Goal: Task Accomplishment & Management: Complete application form

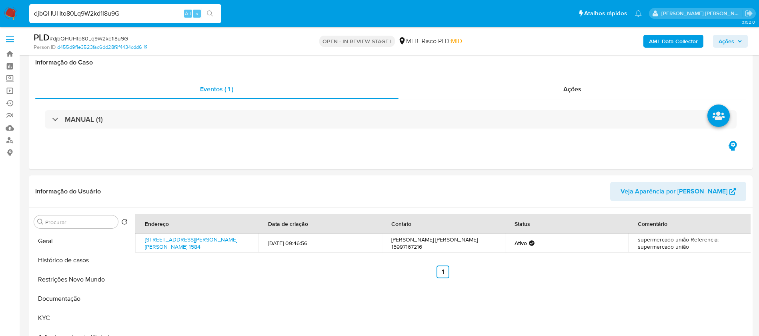
select select "10"
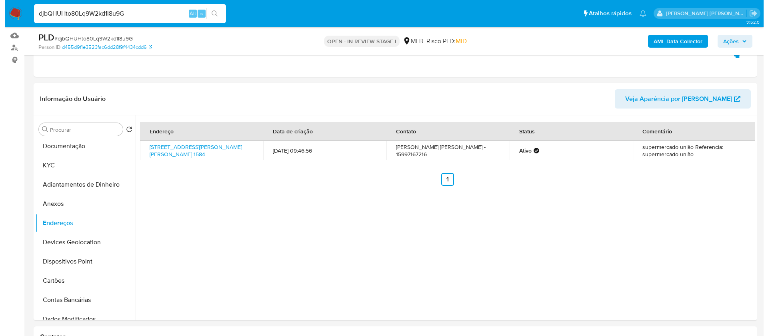
scroll to position [120, 0]
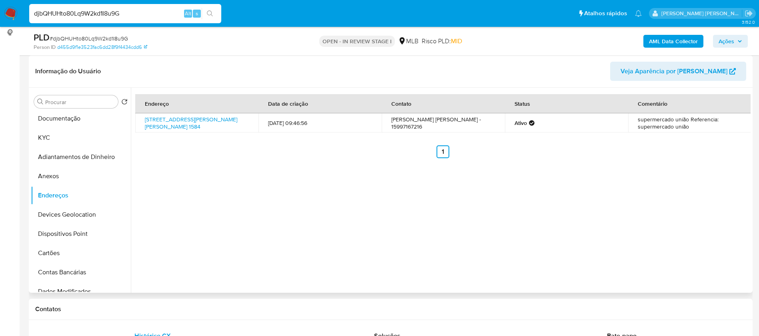
click at [527, 185] on div "Endereço Data de criação Contato Status Comentário [STREET_ADDRESS][PERSON_NAME…" at bounding box center [441, 190] width 620 height 205
click at [70, 172] on button "Anexos" at bounding box center [78, 175] width 94 height 19
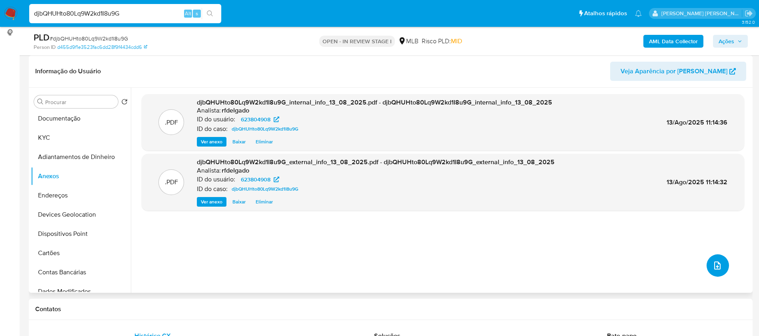
click at [715, 268] on icon "upload-file" at bounding box center [718, 266] width 10 height 10
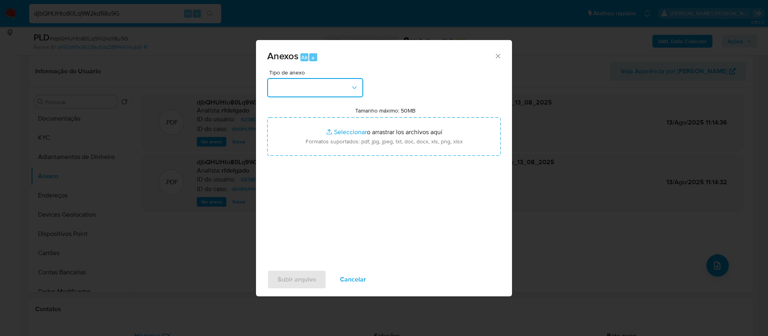
drag, startPoint x: 337, startPoint y: 86, endPoint x: 334, endPoint y: 93, distance: 7.9
click at [337, 82] on button "button" at bounding box center [315, 87] width 96 height 19
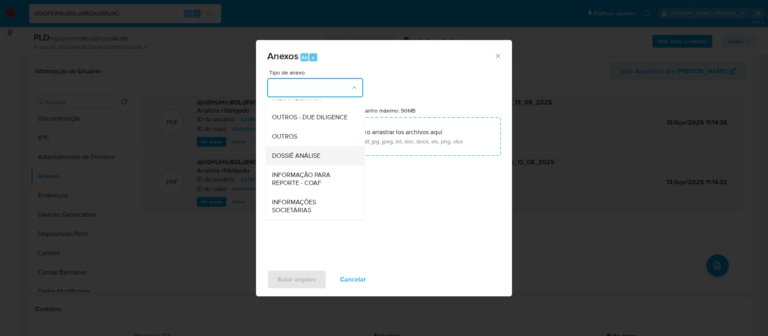
click at [316, 160] on span "DOSSIÊ ANÁLISE" at bounding box center [296, 156] width 48 height 8
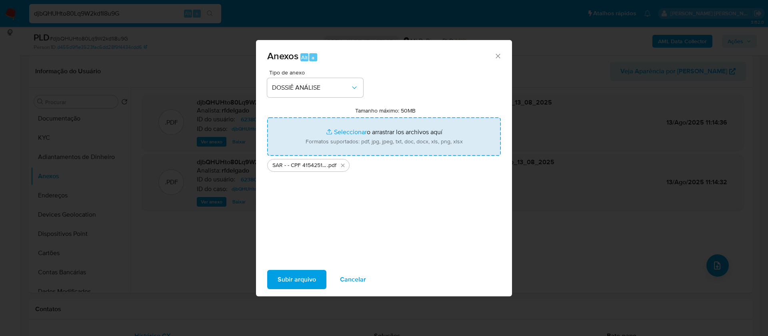
type input "C:\fakepath\Mulan 623804908_2025_08_12_16_11_52.xlsx"
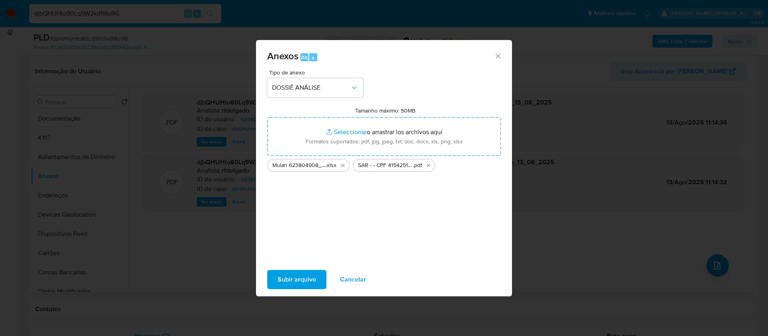
click at [308, 279] on span "Subir arquivo" at bounding box center [297, 280] width 38 height 18
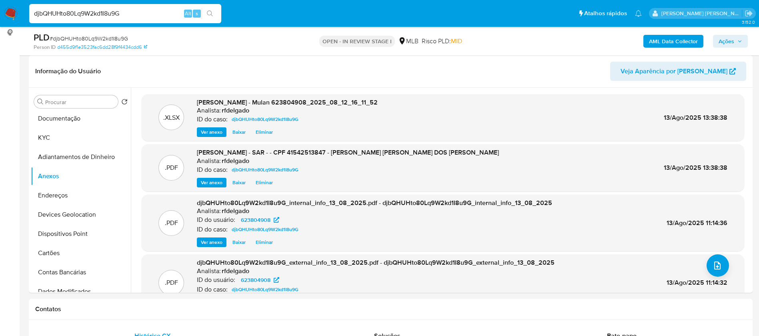
click at [732, 39] on span "Ações" at bounding box center [727, 41] width 16 height 13
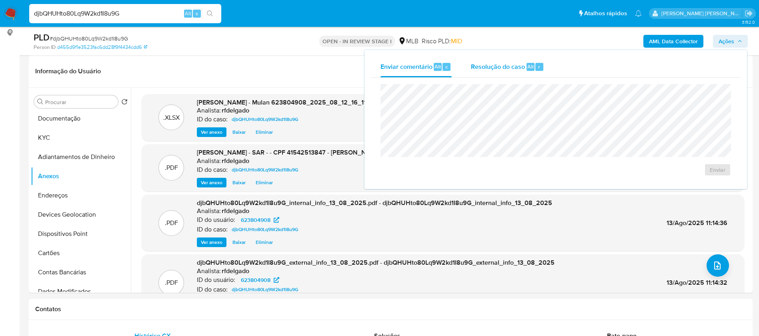
click at [499, 67] on span "Resolução do caso" at bounding box center [498, 66] width 54 height 9
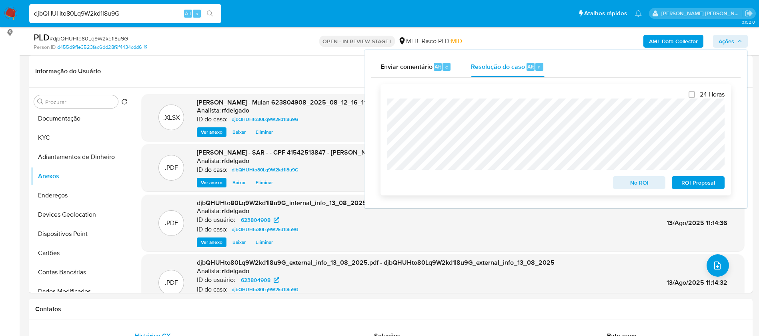
click at [699, 182] on span "ROI Proposal" at bounding box center [699, 182] width 42 height 11
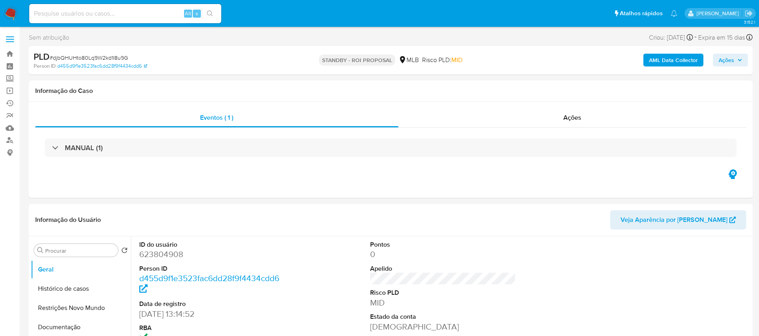
select select "10"
click at [138, 14] on input at bounding box center [125, 13] width 192 height 10
paste input "HaIshVHevcEyGazsvbi7xJhk"
type input "HaIshVHevcEyGazsvbi7xJhk"
select select "10"
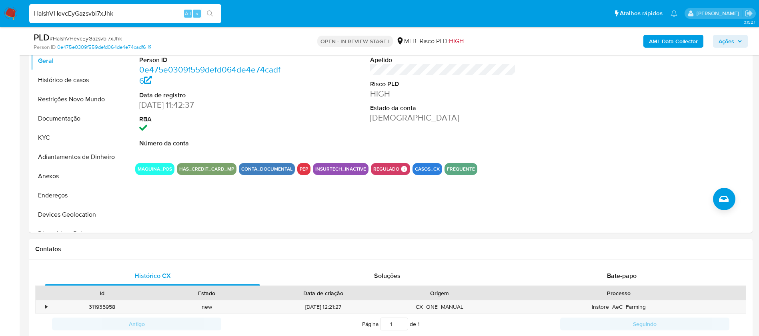
scroll to position [120, 0]
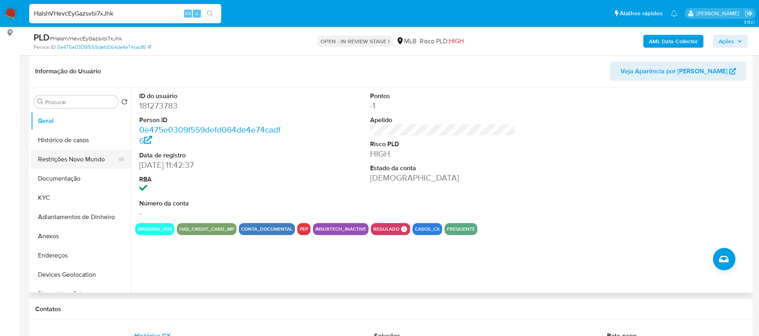
click at [75, 154] on button "Restrições Novo Mundo" at bounding box center [78, 159] width 94 height 19
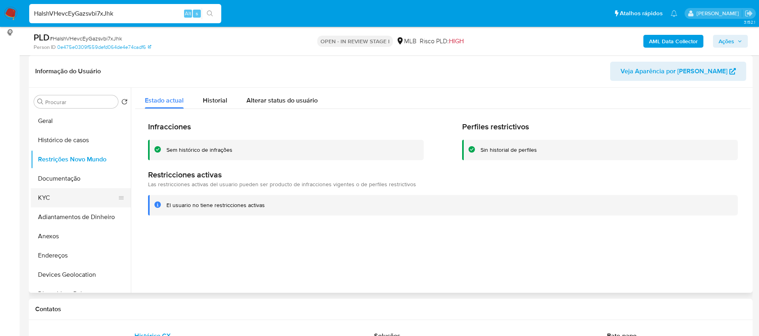
click at [76, 192] on button "KYC" at bounding box center [78, 197] width 94 height 19
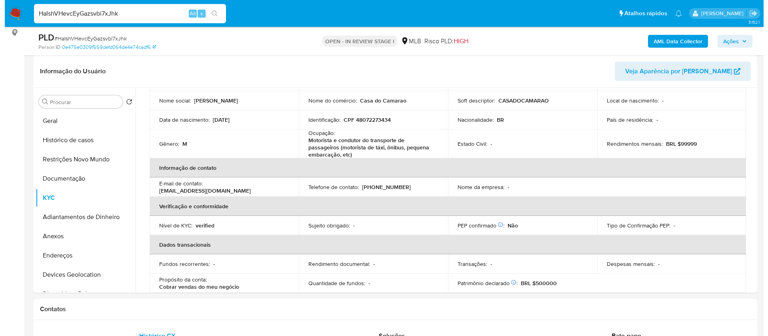
scroll to position [0, 0]
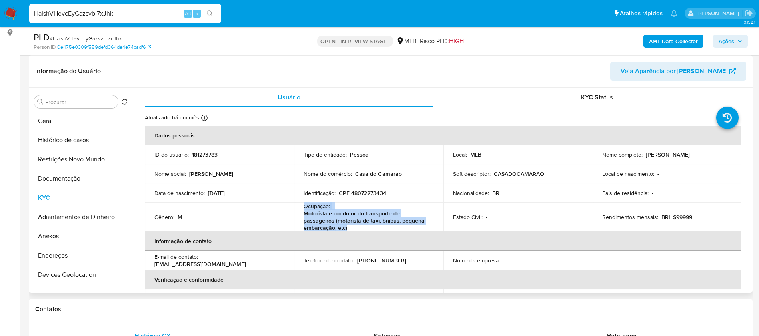
drag, startPoint x: 349, startPoint y: 226, endPoint x: 302, endPoint y: 209, distance: 49.9
click at [302, 209] on td "Ocupação : Motorista e condutor do transporte de passageiros (motorista de táxi…" at bounding box center [368, 217] width 149 height 29
copy div "Ocupação : Motorista e condutor do transporte de passageiros (motorista de táxi…"
click at [695, 38] on b "AML Data Collector" at bounding box center [673, 41] width 49 height 13
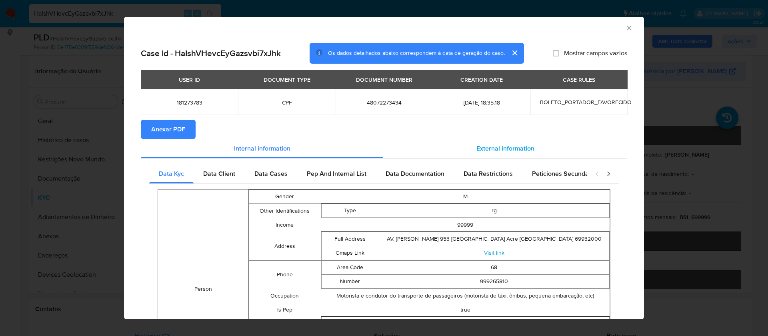
click at [512, 148] on span "External information" at bounding box center [506, 148] width 58 height 9
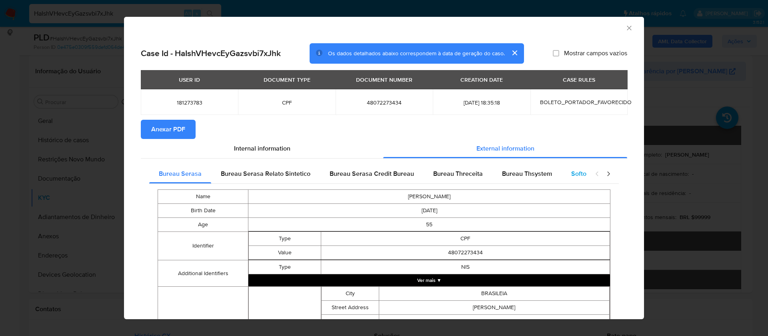
click at [571, 168] on div "Softon" at bounding box center [581, 173] width 38 height 19
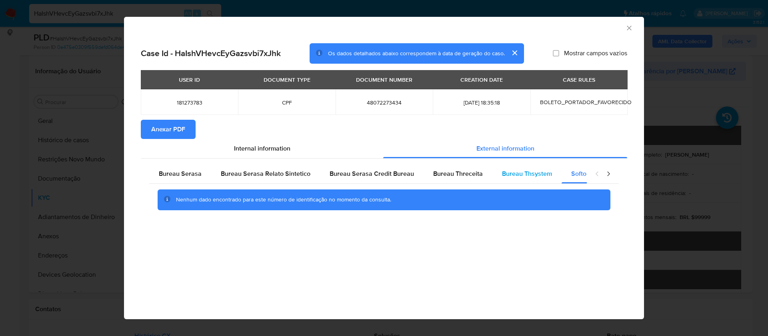
click at [530, 170] on span "Bureau Thsystem" at bounding box center [527, 173] width 50 height 9
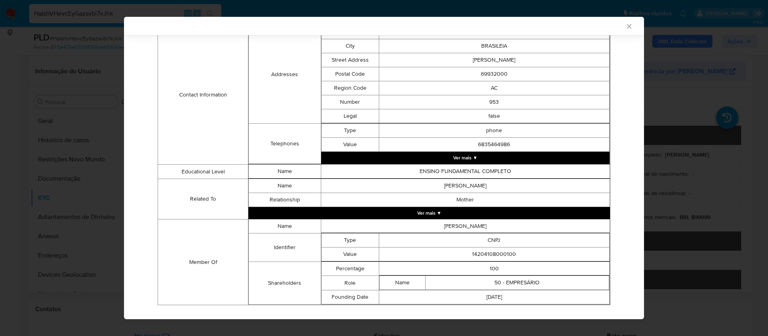
scroll to position [344, 0]
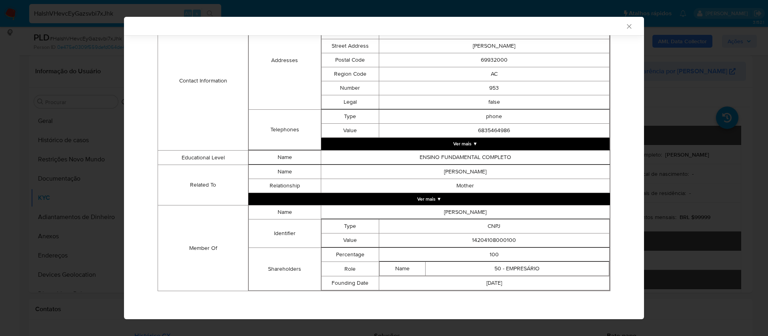
click at [505, 237] on td "14204108000100" at bounding box center [494, 240] width 231 height 14
copy td "14204108000100"
click at [481, 210] on td "RENATO DE SOUSA COUTO" at bounding box center [465, 212] width 289 height 14
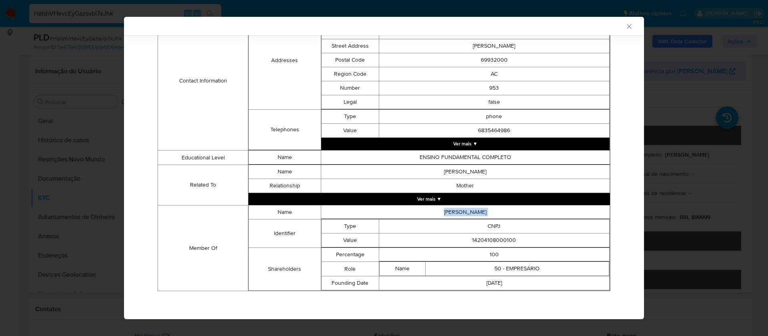
click at [481, 210] on td "RENATO DE SOUSA COUTO" at bounding box center [465, 212] width 289 height 14
copy td "RENATO DE SOUSA COUTO"
click at [488, 239] on td "14204108000100" at bounding box center [494, 240] width 231 height 14
copy td "14204108000100"
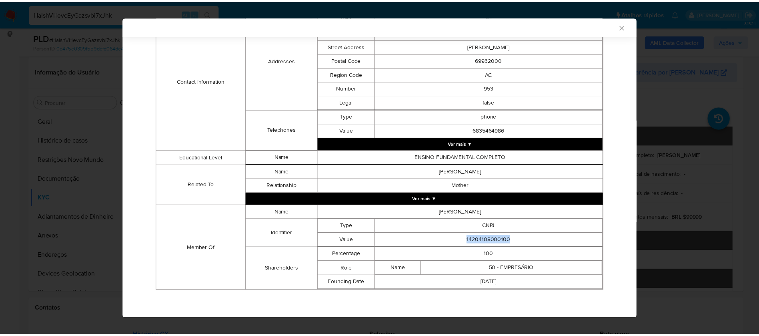
scroll to position [0, 0]
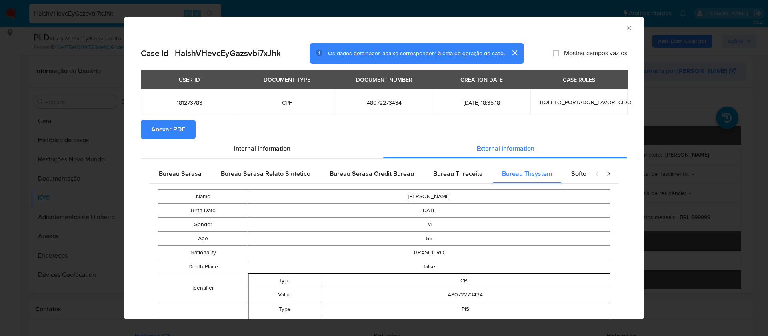
click at [564, 54] on span "Mostrar campos vazios" at bounding box center [595, 53] width 63 height 8
click at [558, 54] on input "Mostrar campos vazios" at bounding box center [556, 53] width 6 height 6
checkbox input "true"
click at [184, 131] on span "Anexar PDF" at bounding box center [168, 129] width 34 height 18
click at [626, 28] on icon "Fechar a janela" at bounding box center [630, 28] width 8 height 8
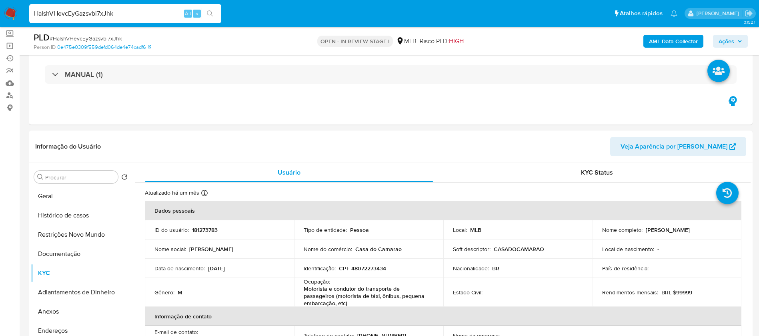
scroll to position [60, 0]
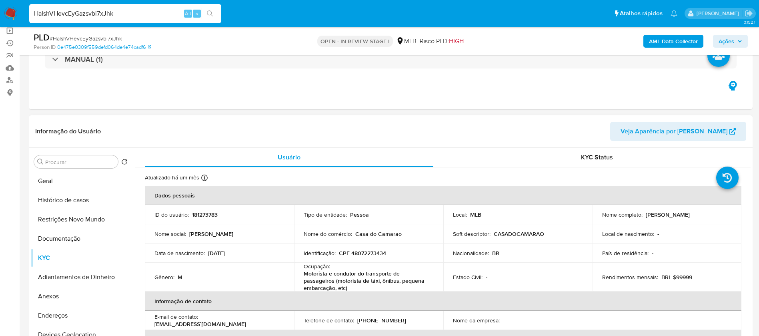
click at [208, 217] on p "181273783" at bounding box center [205, 214] width 26 height 7
copy p "181273783"
drag, startPoint x: 683, startPoint y: 213, endPoint x: 644, endPoint y: 214, distance: 38.8
click at [644, 214] on div "Nome completo : Renato de Sousa Couto" at bounding box center [667, 214] width 130 height 7
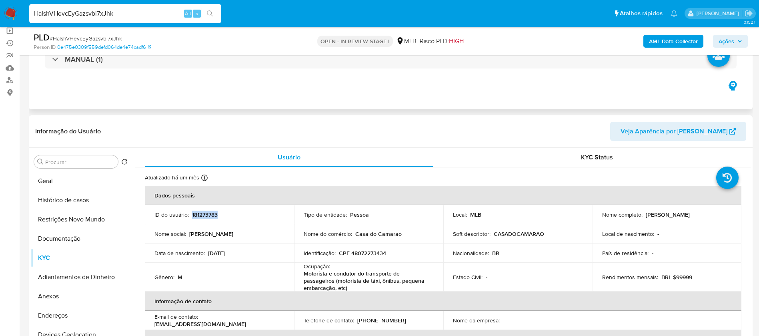
copy p "Renato de Sousa Couto"
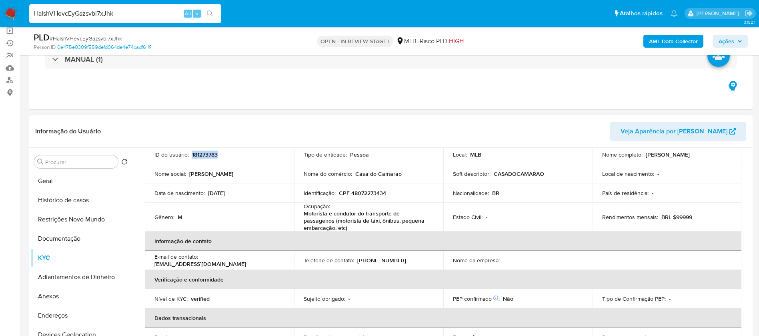
scroll to position [0, 0]
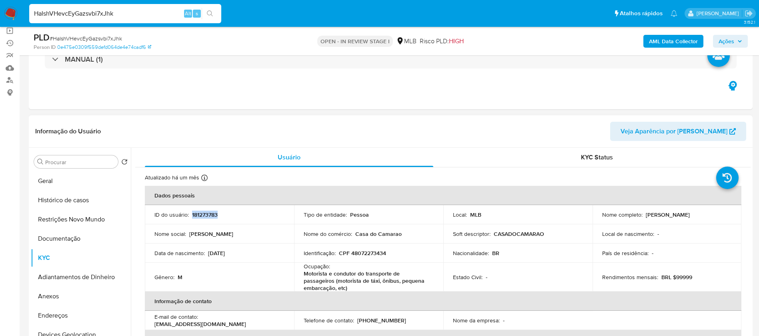
copy p "Renato de Sousa Couto"
click at [373, 254] on p "CPF 48072273434" at bounding box center [362, 252] width 47 height 7
copy p "48072273434"
click at [204, 218] on p "181273783" at bounding box center [205, 214] width 26 height 7
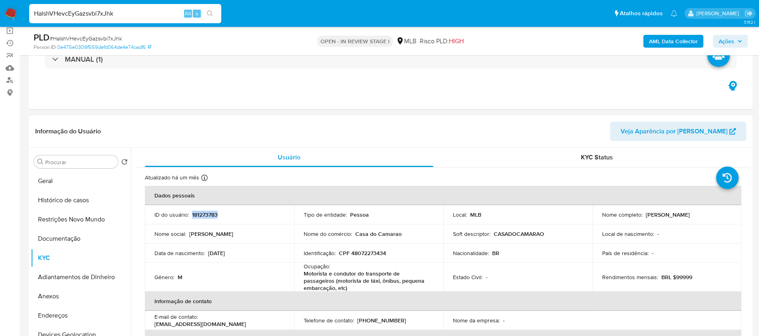
click at [204, 218] on p "181273783" at bounding box center [205, 214] width 26 height 7
click at [60, 182] on button "Geral" at bounding box center [78, 180] width 94 height 19
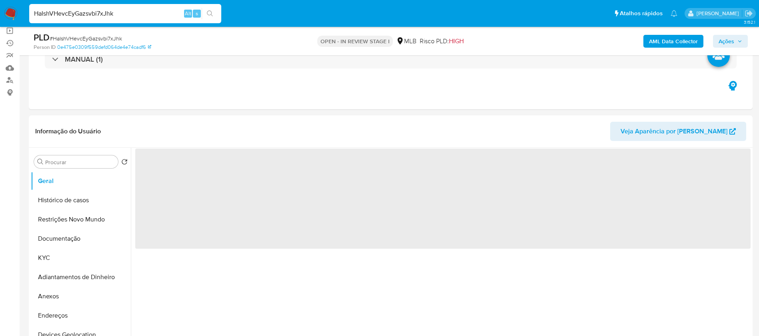
scroll to position [120, 0]
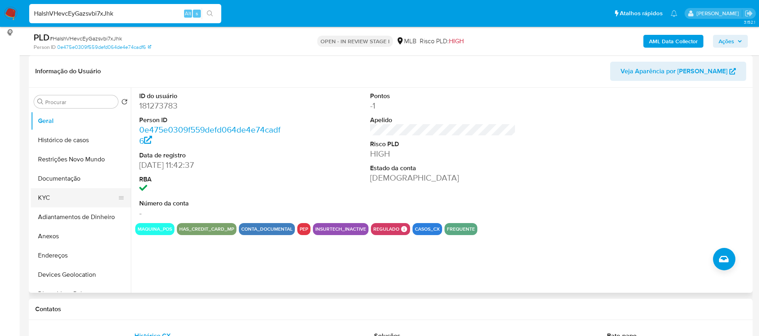
click at [66, 203] on button "KYC" at bounding box center [78, 197] width 94 height 19
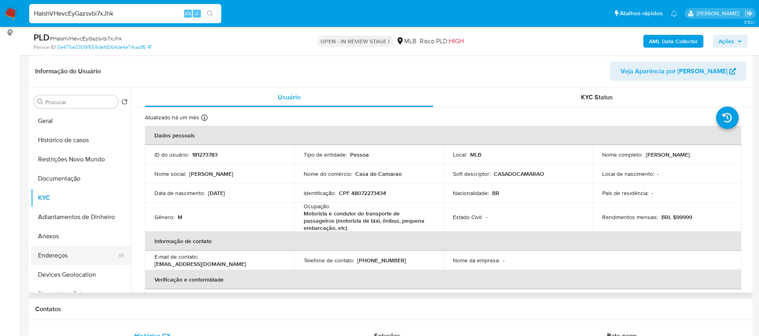
click at [75, 256] on button "Endereços" at bounding box center [78, 255] width 94 height 19
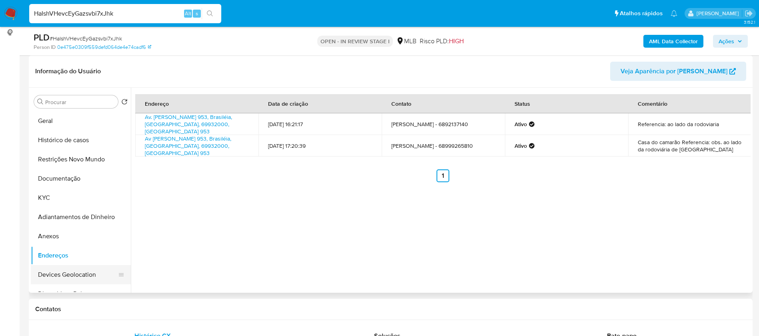
click at [77, 270] on button "Devices Geolocation" at bounding box center [78, 274] width 94 height 19
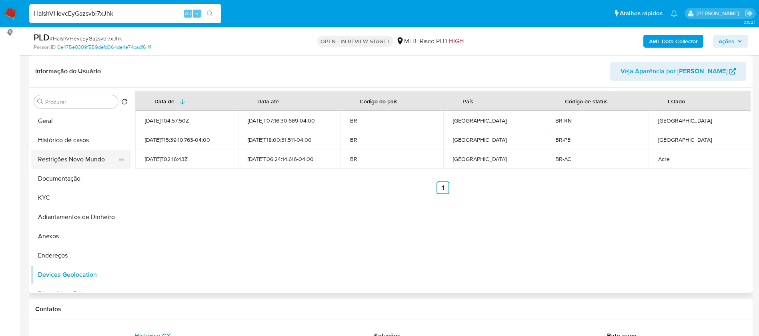
click at [62, 158] on button "Restrições Novo Mundo" at bounding box center [78, 159] width 94 height 19
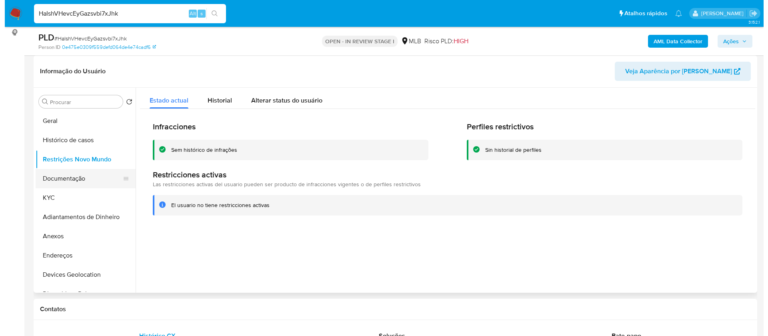
scroll to position [60, 0]
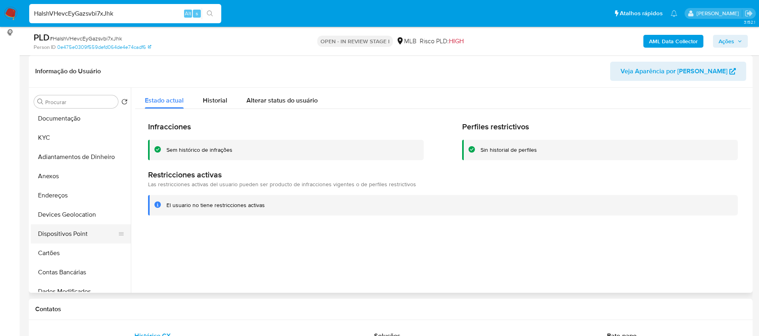
click at [88, 229] on button "Dispositivos Point" at bounding box center [78, 233] width 94 height 19
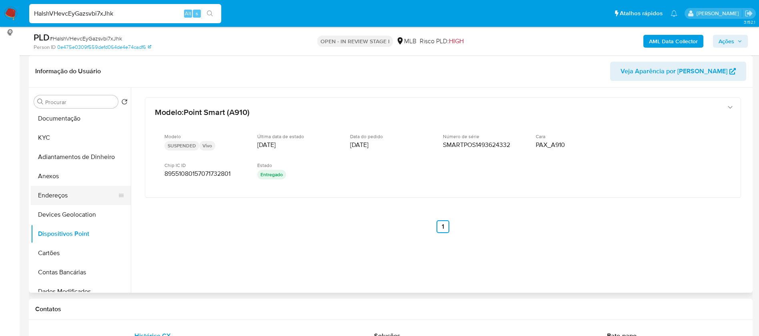
click at [79, 198] on button "Endereços" at bounding box center [78, 195] width 94 height 19
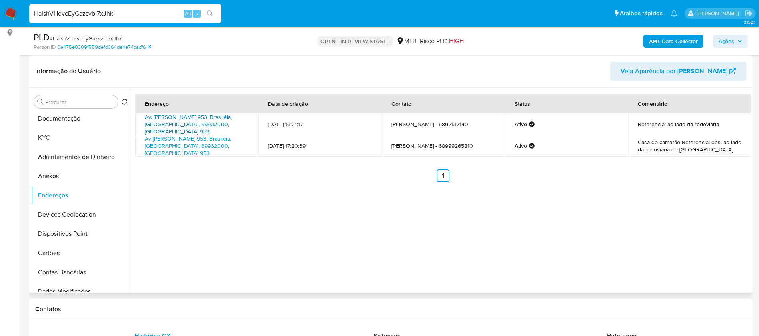
click at [188, 120] on link "Av. Jose Rui Lino 953, Brasiléia, Acre, 69932000, Brasil 953" at bounding box center [188, 124] width 87 height 22
click at [56, 120] on button "Documentação" at bounding box center [78, 118] width 94 height 19
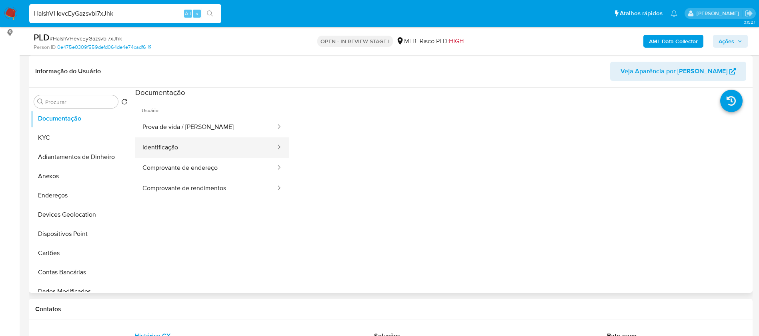
click at [167, 156] on button "Identificação" at bounding box center [205, 147] width 141 height 20
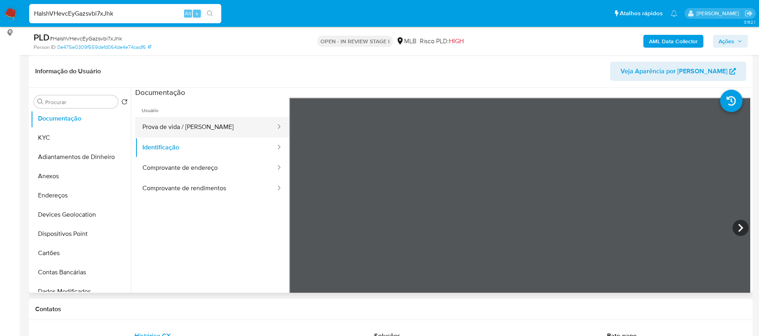
click at [183, 124] on button "Prova de vida / Selfie" at bounding box center [205, 127] width 141 height 20
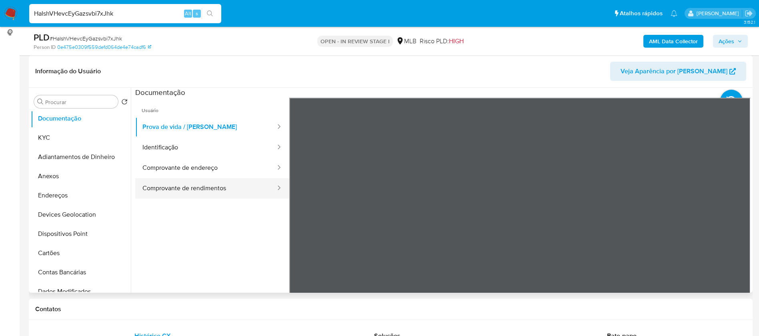
click at [211, 189] on button "Comprovante de rendimentos" at bounding box center [205, 188] width 141 height 20
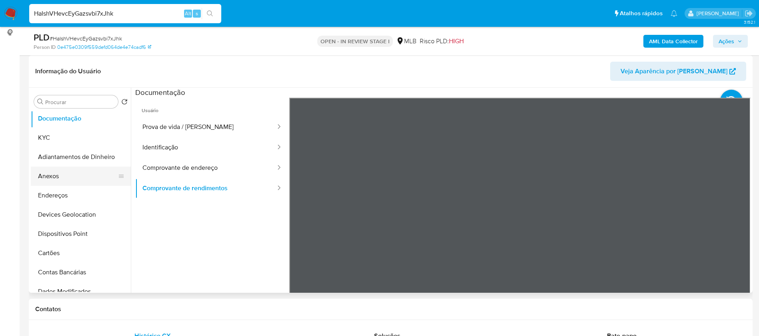
click at [62, 174] on button "Anexos" at bounding box center [78, 175] width 94 height 19
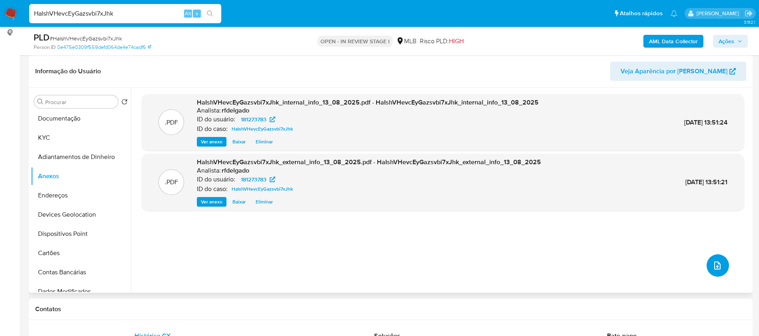
click at [717, 269] on icon "upload-file" at bounding box center [718, 266] width 10 height 10
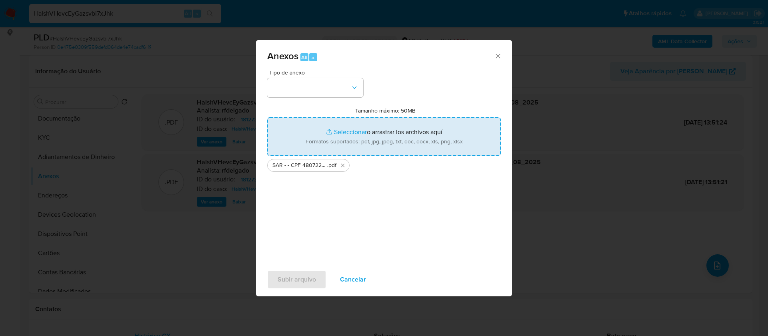
type input "C:\fakepath\Mulan 181273783_2025_08_12_16_13_32.xlsx"
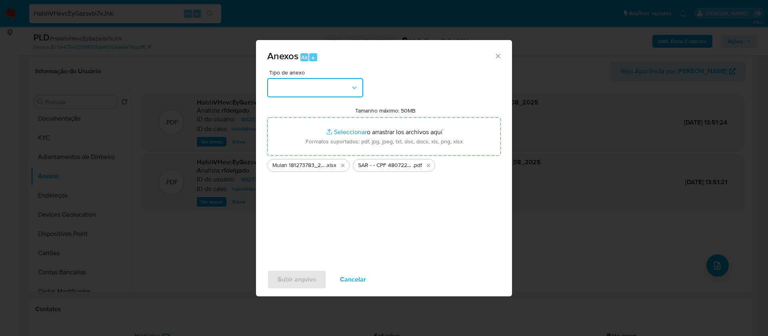
click at [341, 91] on button "button" at bounding box center [315, 87] width 96 height 19
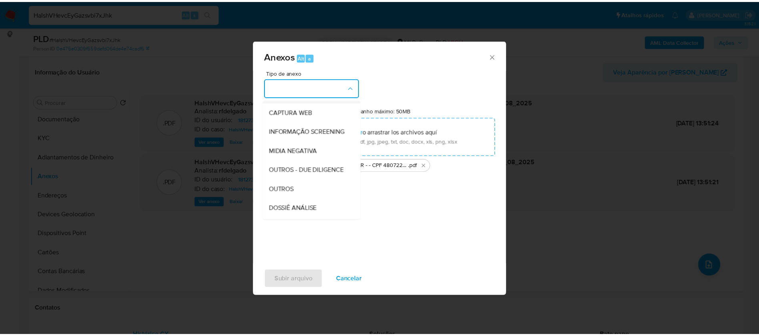
scroll to position [120, 0]
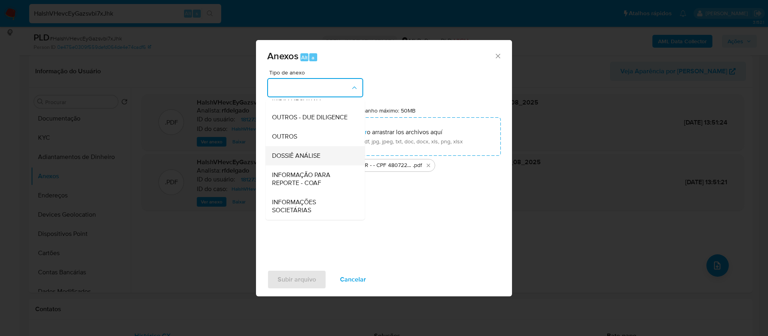
click at [319, 160] on span "DOSSIÊ ANÁLISE" at bounding box center [296, 156] width 48 height 8
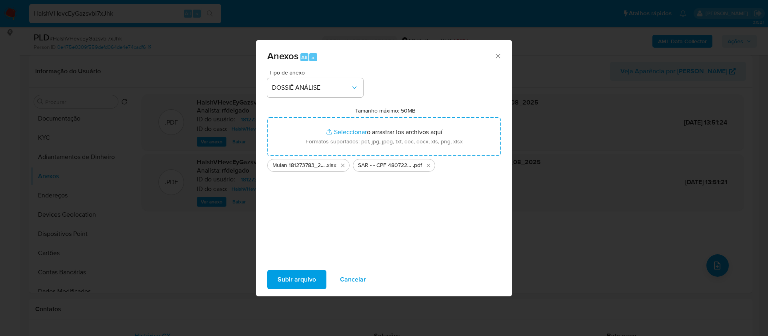
click at [315, 277] on span "Subir arquivo" at bounding box center [297, 280] width 38 height 18
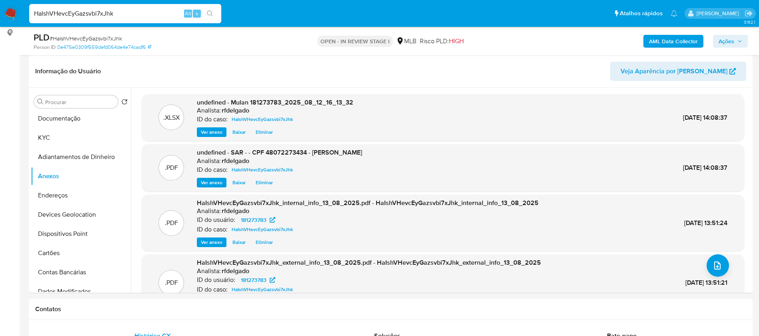
click at [733, 43] on span "Ações" at bounding box center [727, 41] width 16 height 13
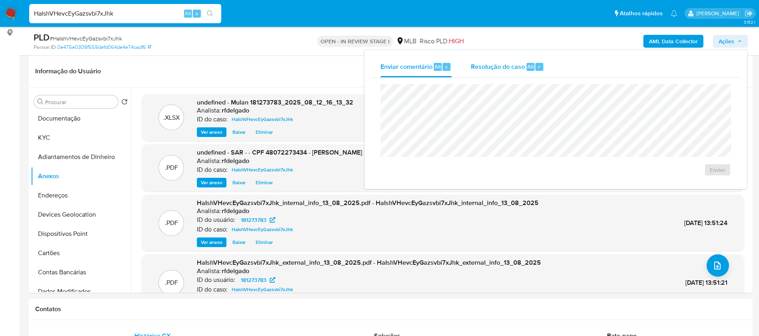
click at [502, 64] on span "Resolução do caso" at bounding box center [498, 66] width 54 height 9
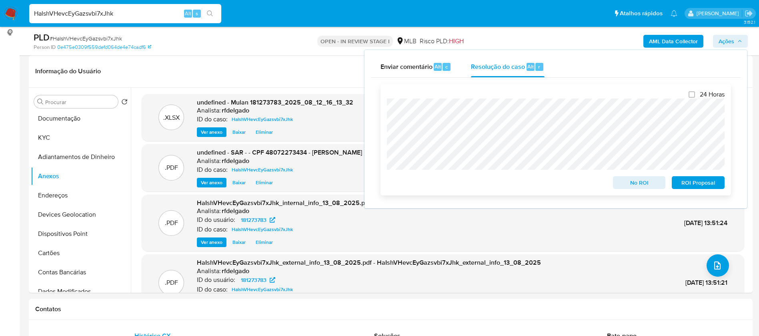
click at [709, 188] on span "ROI Proposal" at bounding box center [699, 182] width 42 height 11
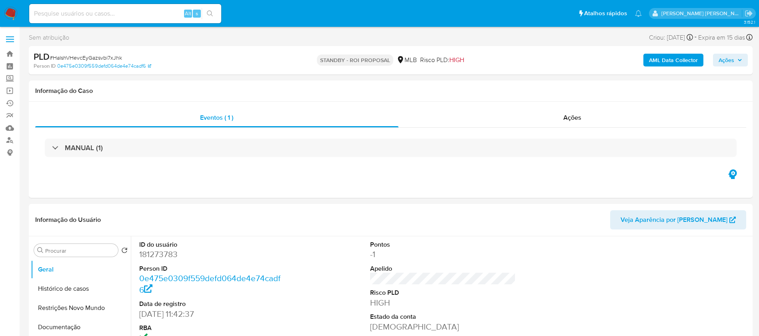
select select "10"
click at [154, 12] on input at bounding box center [125, 13] width 192 height 10
paste input "Koxoqvf4ExgS4wzE9YpYLgQa"
type input "Koxoqvf4ExgS4wzE9YpYLgQa"
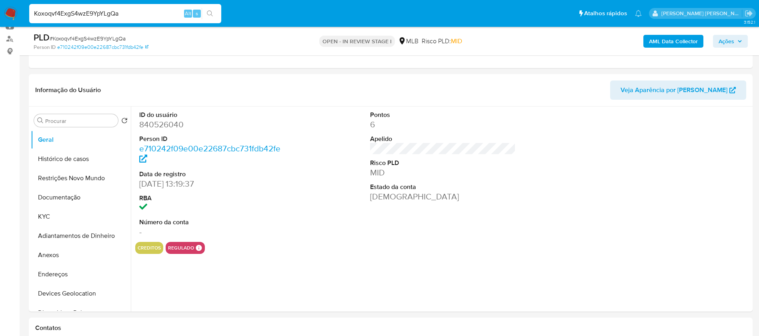
select select "10"
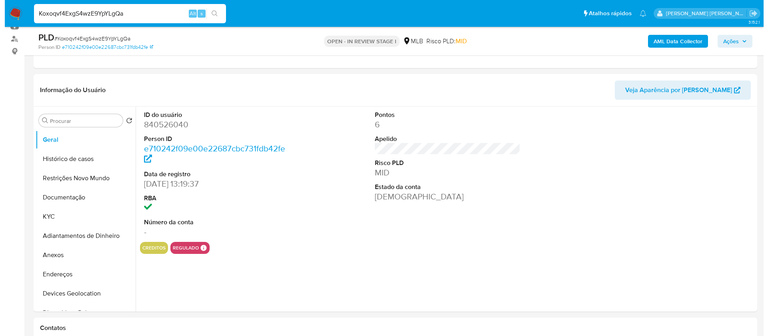
scroll to position [120, 0]
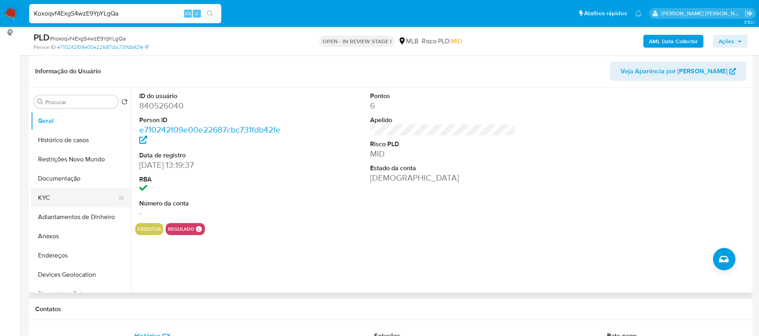
click at [74, 201] on button "KYC" at bounding box center [78, 197] width 94 height 19
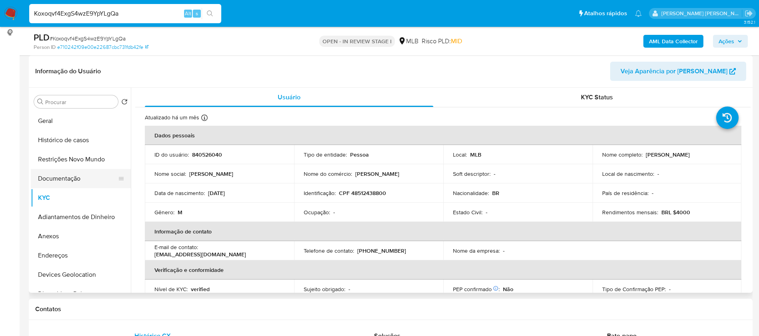
click at [66, 181] on button "Documentação" at bounding box center [78, 178] width 94 height 19
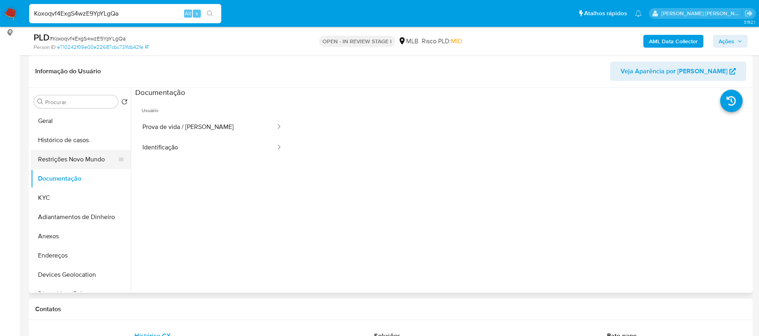
click at [205, 138] on button "Identificação" at bounding box center [205, 147] width 141 height 20
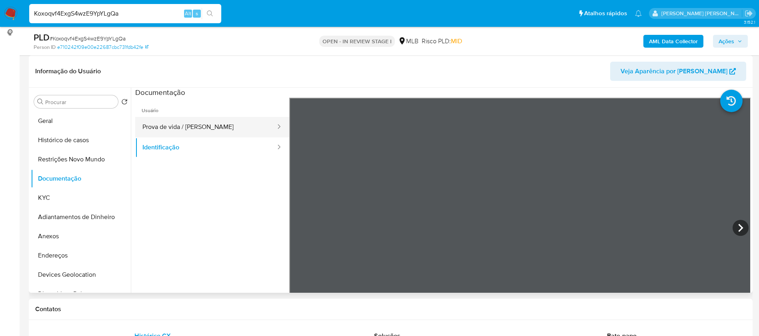
click at [213, 129] on button "Prova de vida / Selfie" at bounding box center [205, 127] width 141 height 20
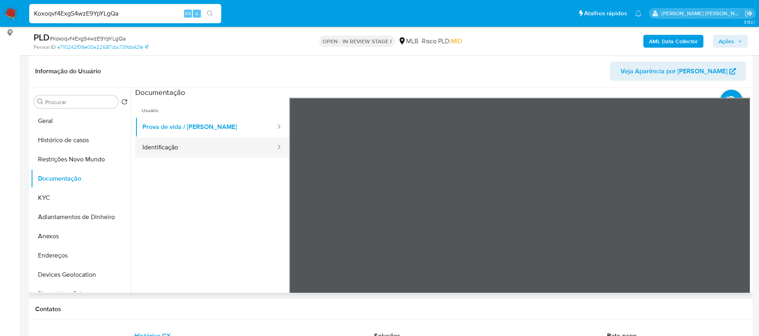
click at [154, 150] on button "Identificação" at bounding box center [205, 147] width 141 height 20
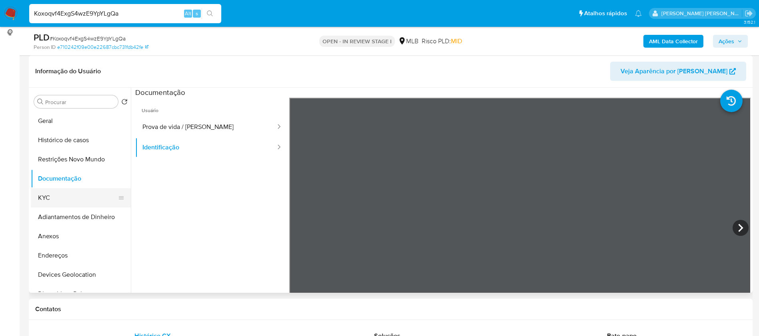
click at [72, 198] on button "KYC" at bounding box center [78, 197] width 94 height 19
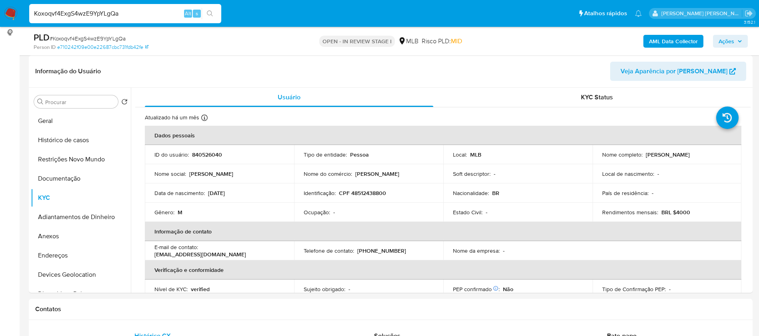
click at [682, 38] on b "AML Data Collector" at bounding box center [673, 41] width 49 height 13
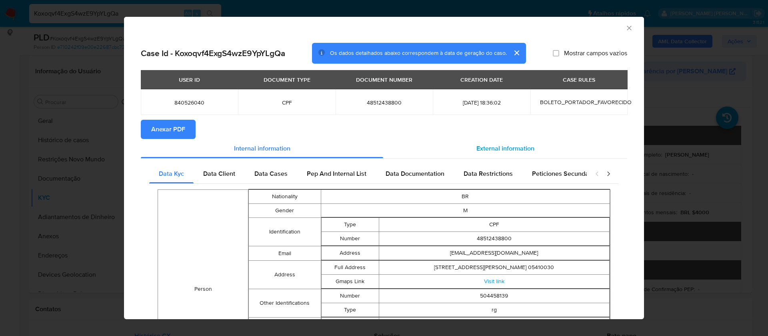
click at [507, 143] on div "External information" at bounding box center [505, 148] width 244 height 19
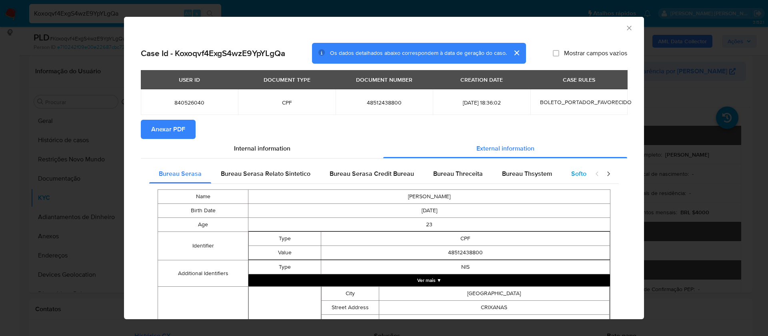
click at [573, 169] on span "Softon" at bounding box center [581, 173] width 19 height 9
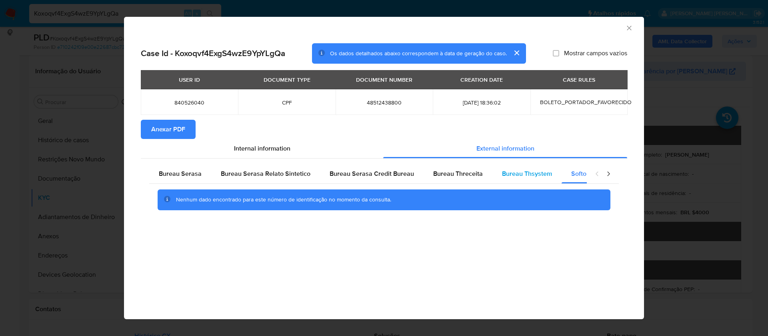
click at [530, 167] on div "Bureau Thsystem" at bounding box center [527, 173] width 69 height 19
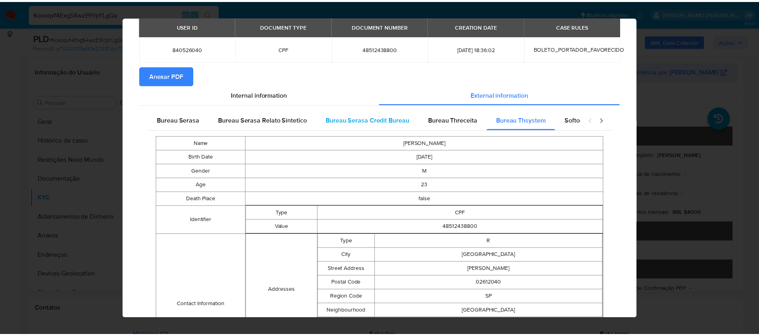
scroll to position [0, 0]
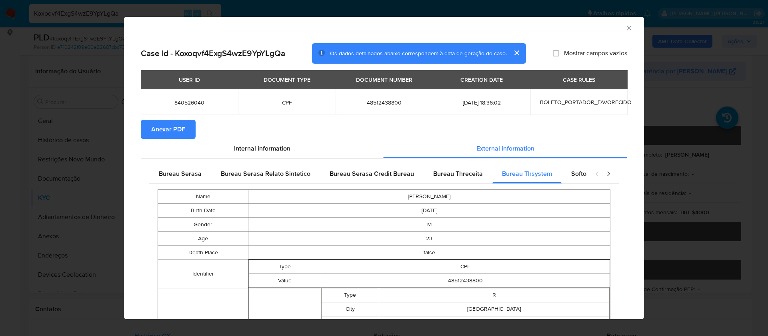
click at [576, 50] on span "Mostrar campos vazios" at bounding box center [595, 53] width 63 height 8
click at [560, 50] on input "Mostrar campos vazios" at bounding box center [556, 53] width 6 height 6
checkbox input "true"
click at [161, 126] on span "Anexar PDF" at bounding box center [168, 129] width 34 height 18
click at [626, 28] on icon "Fechar a janela" at bounding box center [630, 28] width 8 height 8
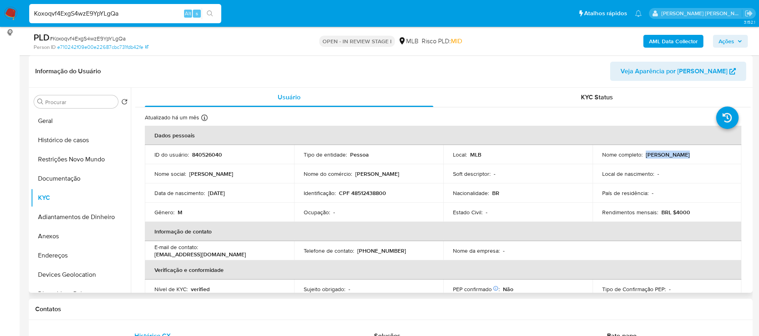
drag, startPoint x: 671, startPoint y: 154, endPoint x: 645, endPoint y: 152, distance: 26.2
click at [645, 152] on div "Nome completo : Gabriel Silva" at bounding box center [667, 154] width 130 height 7
copy p "Gabriel Silva"
click at [379, 189] on p "CPF 48512438800" at bounding box center [362, 192] width 47 height 7
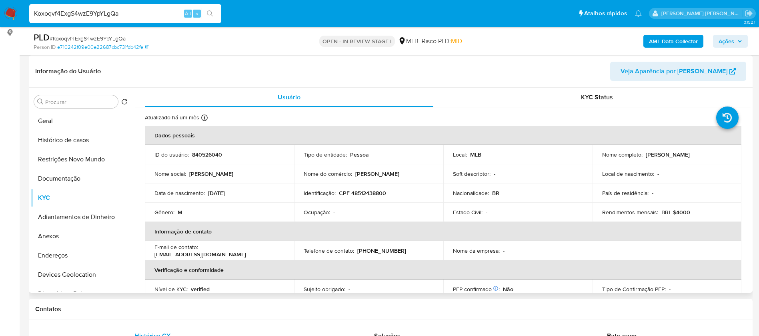
click at [379, 192] on p "CPF 48512438800" at bounding box center [362, 192] width 47 height 7
copy p "48512438800"
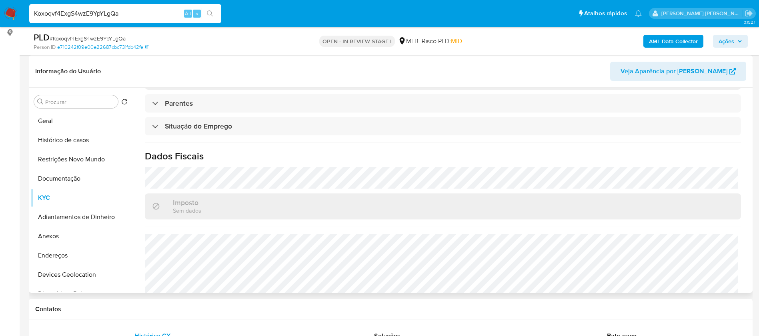
scroll to position [333, 0]
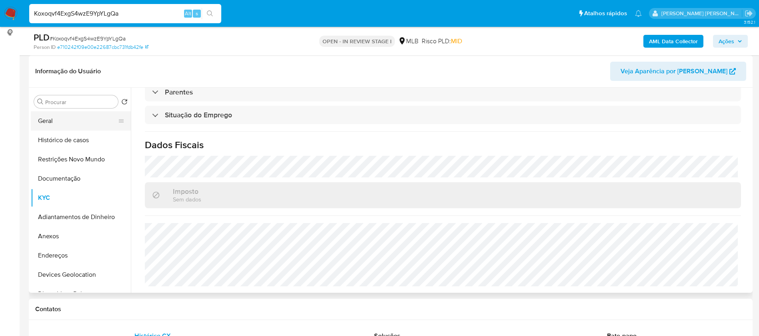
click at [55, 127] on button "Geral" at bounding box center [78, 120] width 94 height 19
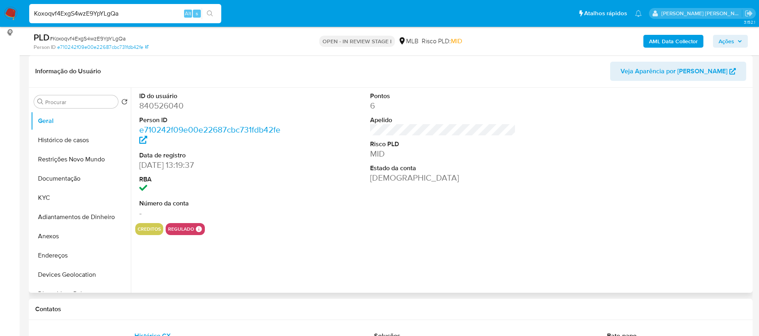
click at [171, 106] on dd "840526040" at bounding box center [212, 105] width 146 height 11
copy dd "840526040"
click at [377, 223] on div "creditos regulado Regulado MLB BACEN COMPLIES LEGACY Mark Id MLB_BACEN Complian…" at bounding box center [443, 229] width 616 height 12
click at [62, 193] on button "KYC" at bounding box center [78, 197] width 94 height 19
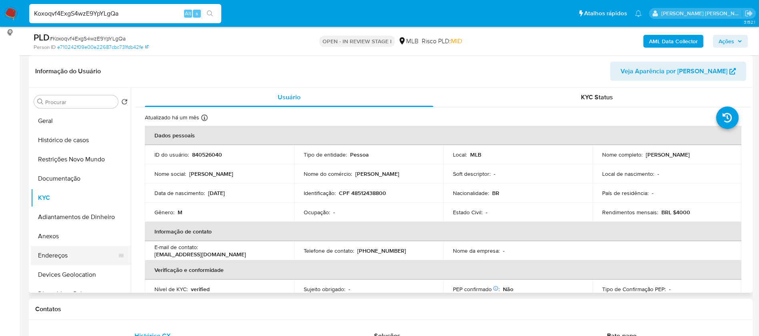
click at [62, 253] on button "Endereços" at bounding box center [78, 255] width 94 height 19
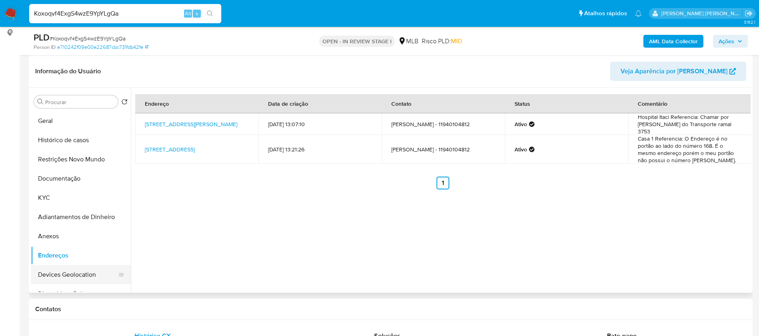
click at [78, 271] on button "Devices Geolocation" at bounding box center [78, 274] width 94 height 19
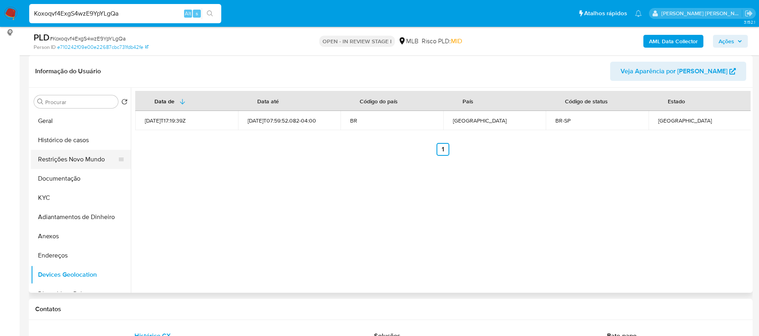
click at [85, 154] on button "Restrições Novo Mundo" at bounding box center [78, 159] width 94 height 19
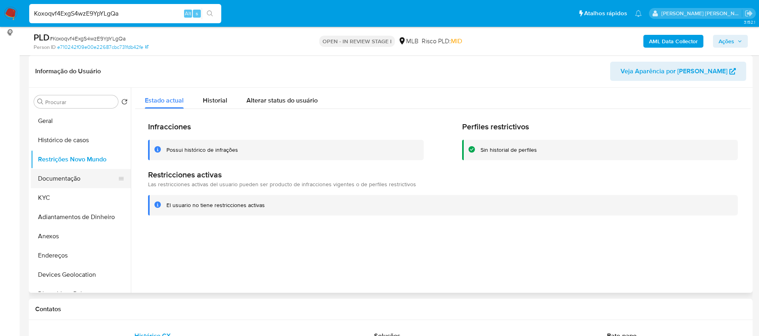
scroll to position [120, 0]
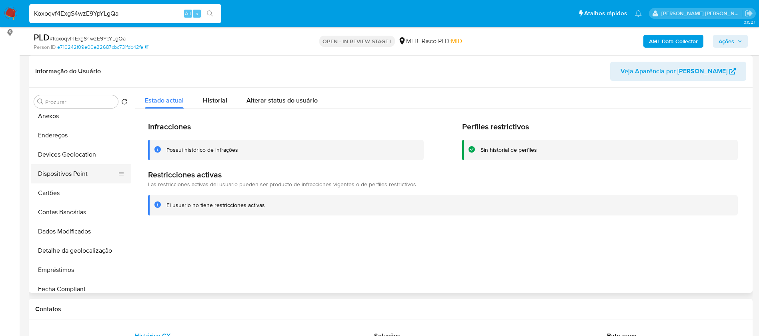
click at [86, 172] on button "Dispositivos Point" at bounding box center [78, 173] width 94 height 19
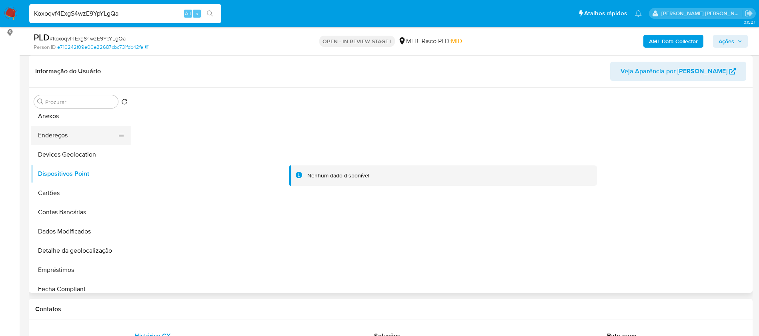
click at [72, 132] on button "Endereços" at bounding box center [78, 135] width 94 height 19
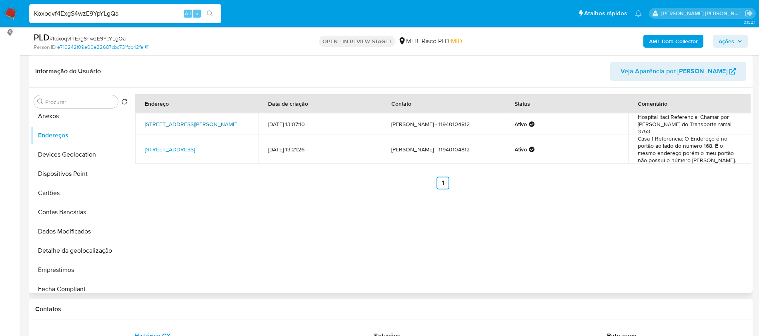
click at [221, 120] on link "Rua Galeno De Almeida 148, São Paulo, São Paulo, 05410030, Brasil 148" at bounding box center [191, 124] width 92 height 8
click at [175, 145] on link "Rua Crixanas 168, São Paulo, São Paulo, 02613080, Brasil 168" at bounding box center [170, 149] width 50 height 8
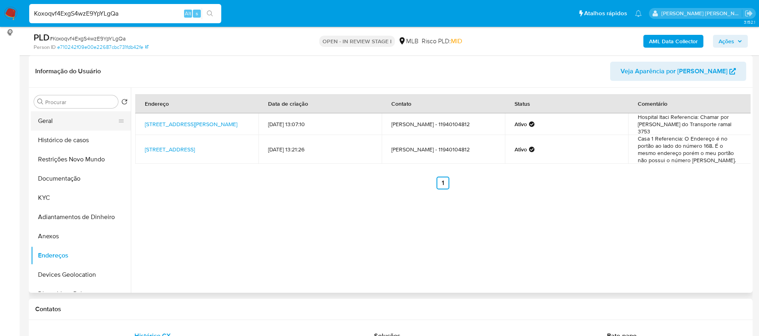
click at [78, 124] on button "Geral" at bounding box center [78, 120] width 94 height 19
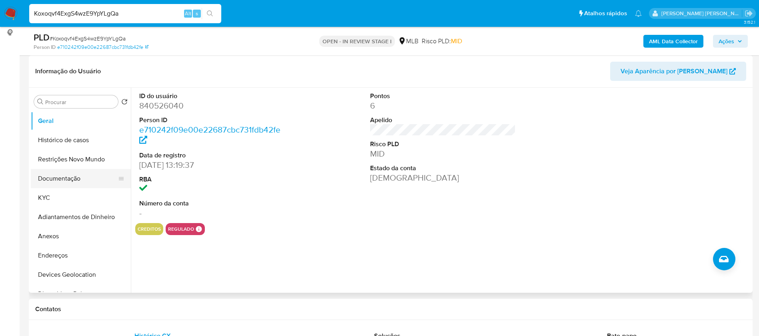
click at [73, 180] on button "Documentação" at bounding box center [78, 178] width 94 height 19
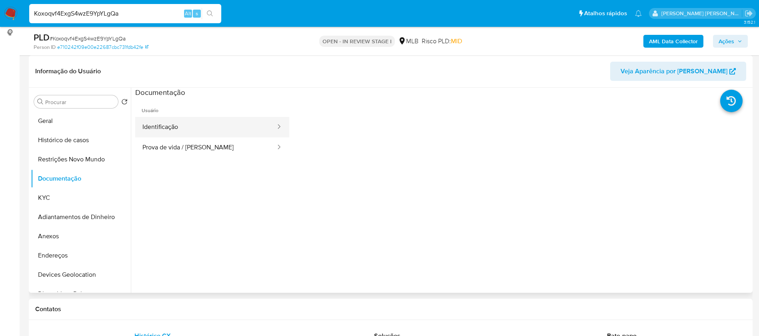
click at [218, 129] on button "Identificação" at bounding box center [205, 127] width 141 height 20
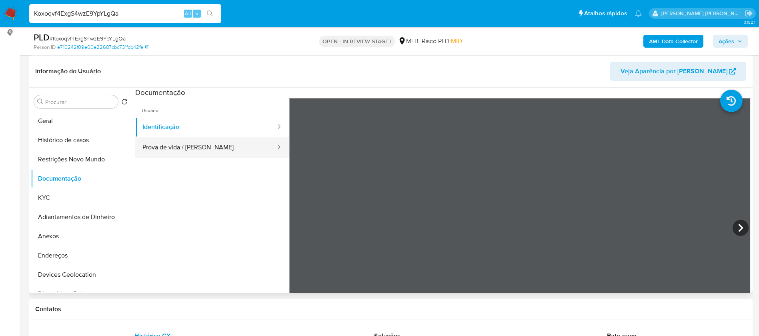
click at [223, 145] on button "Prova de vida / Selfie" at bounding box center [205, 147] width 141 height 20
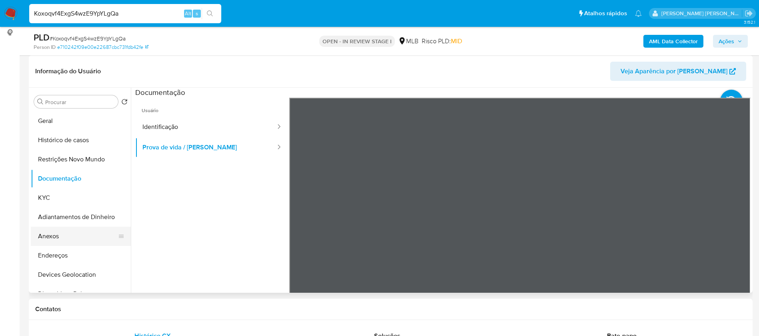
click at [48, 236] on button "Anexos" at bounding box center [78, 236] width 94 height 19
